Goal: Navigation & Orientation: Find specific page/section

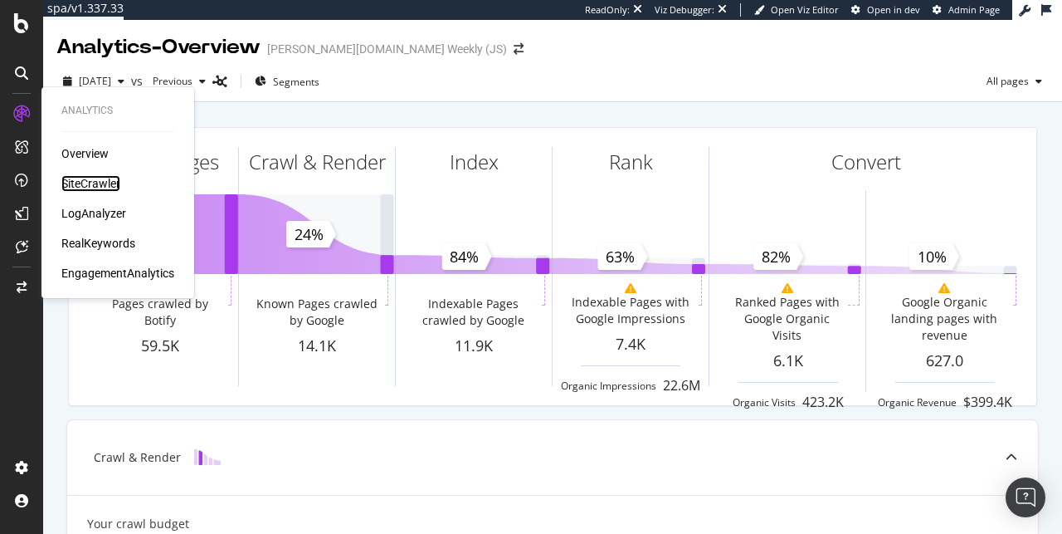
click at [89, 184] on div "SiteCrawler" at bounding box center [90, 183] width 59 height 17
click at [88, 214] on div "LogAnalyzer" at bounding box center [93, 213] width 65 height 17
click at [102, 188] on div "SiteCrawler" at bounding box center [90, 183] width 59 height 17
